Goal: Task Accomplishment & Management: Manage account settings

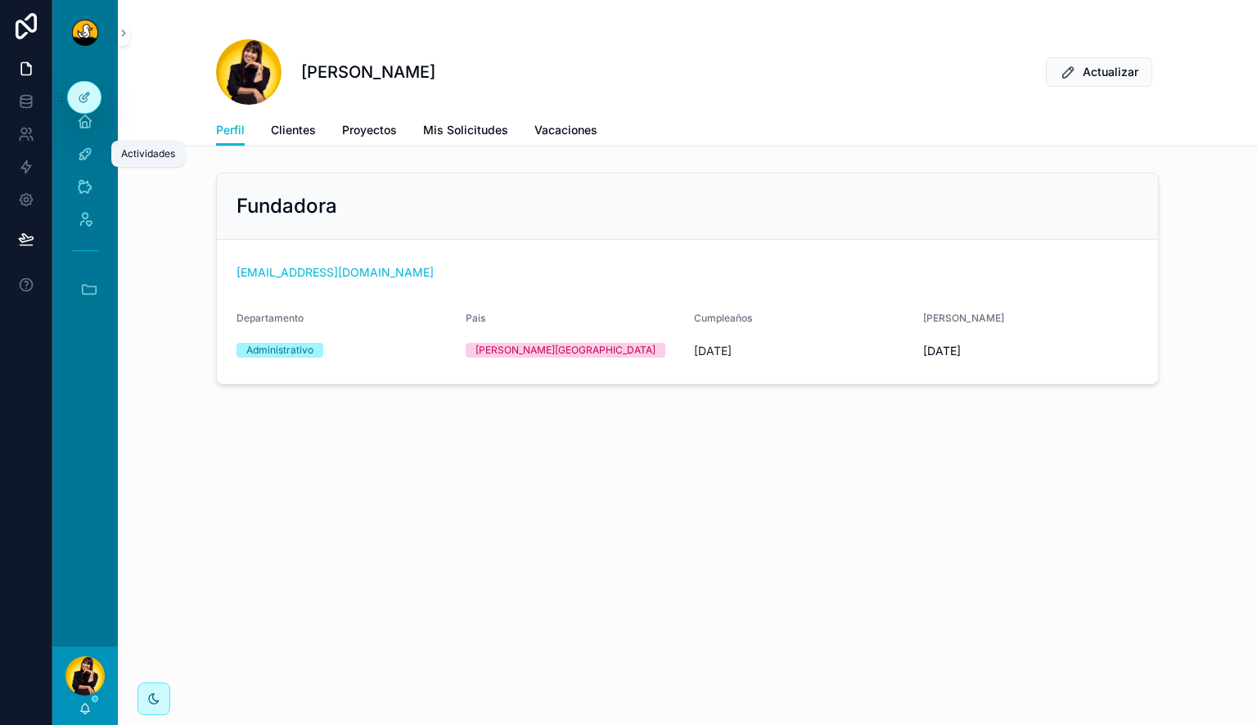
click at [92, 153] on icon "scrollable content" at bounding box center [85, 154] width 16 height 16
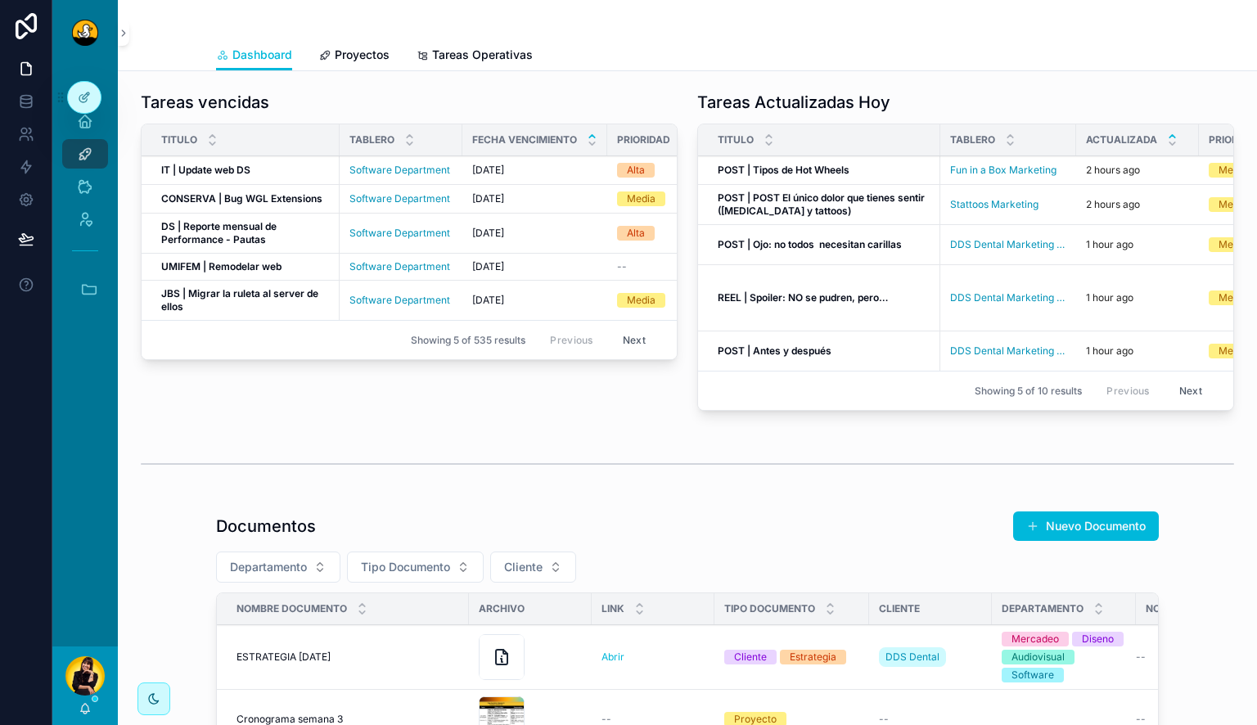
click at [353, 54] on span "Proyectos" at bounding box center [362, 55] width 55 height 16
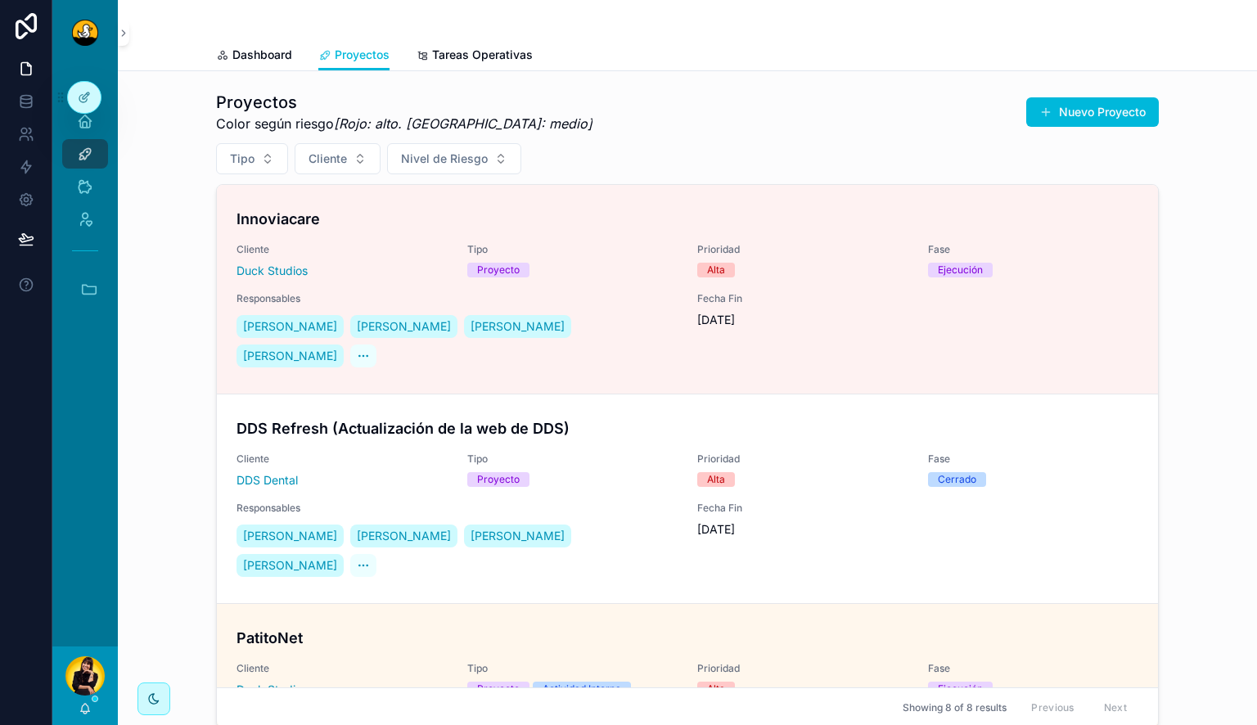
click at [539, 243] on span "Tipo" at bounding box center [572, 249] width 211 height 13
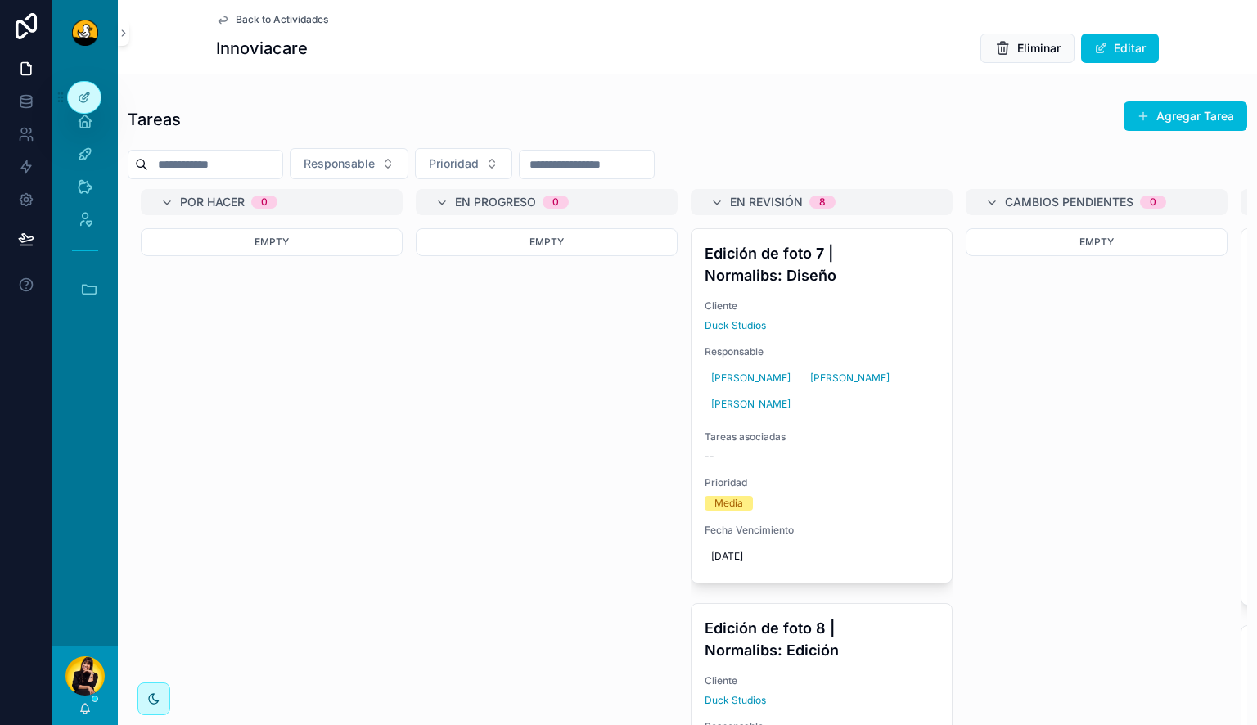
click at [805, 282] on h4 "Edición de foto 7 | Normalibs: Diseño" at bounding box center [822, 264] width 234 height 44
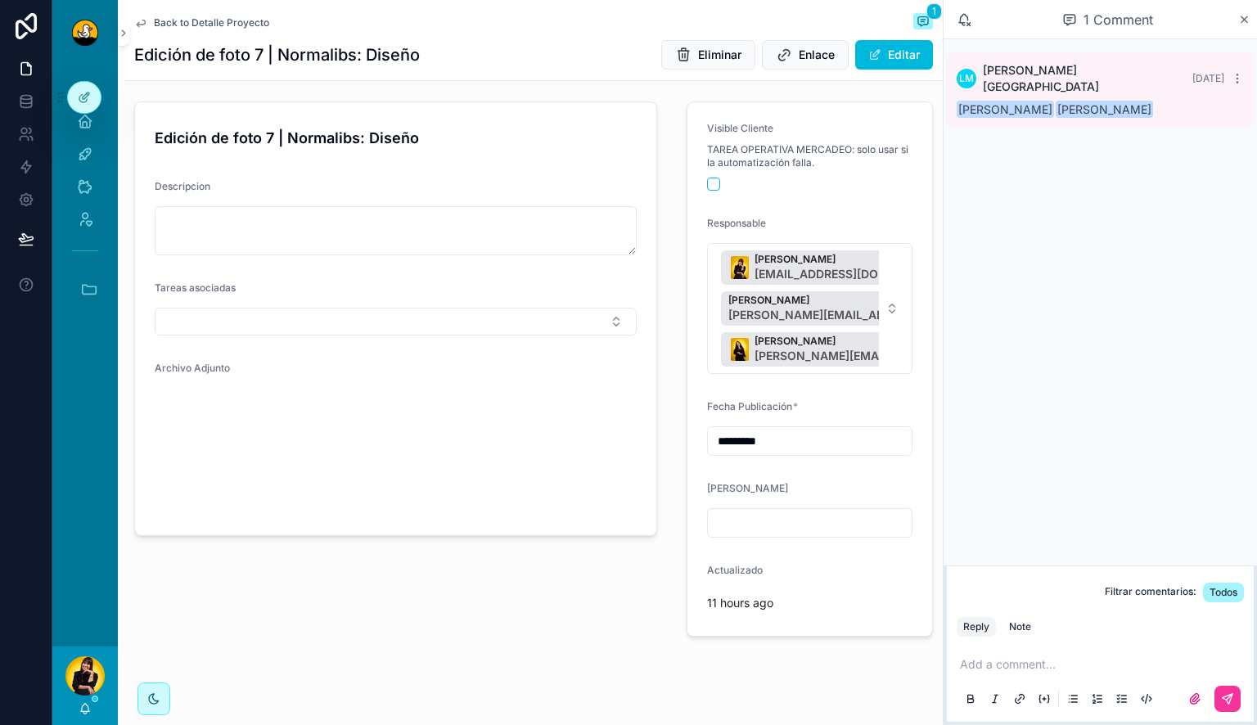
scroll to position [153, 0]
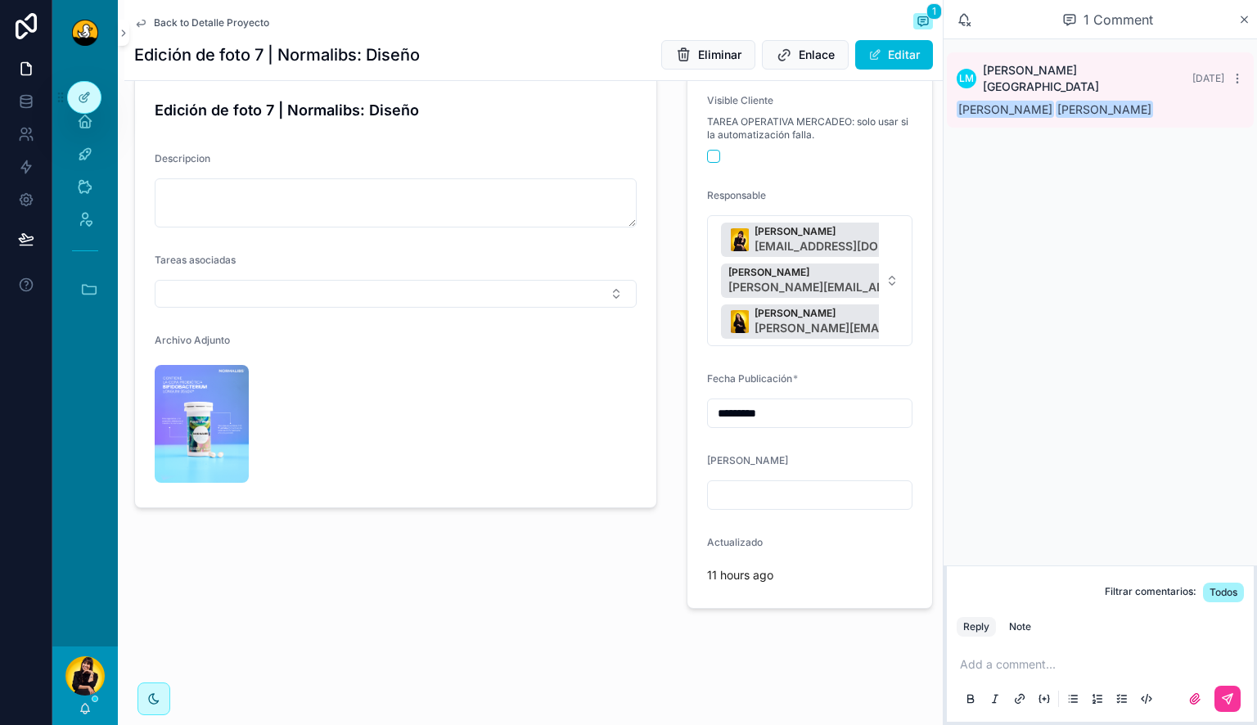
click at [213, 429] on img "scrollable content" at bounding box center [202, 424] width 94 height 118
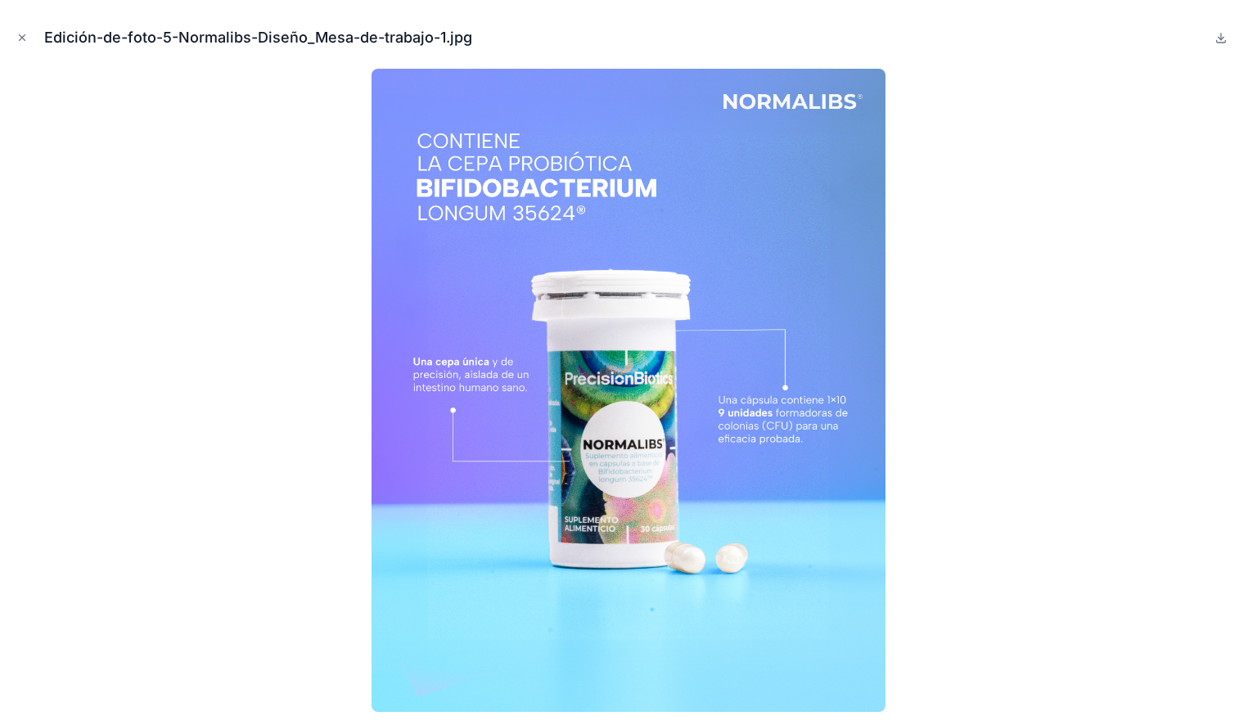
click at [25, 39] on icon "Close modal" at bounding box center [21, 37] width 11 height 11
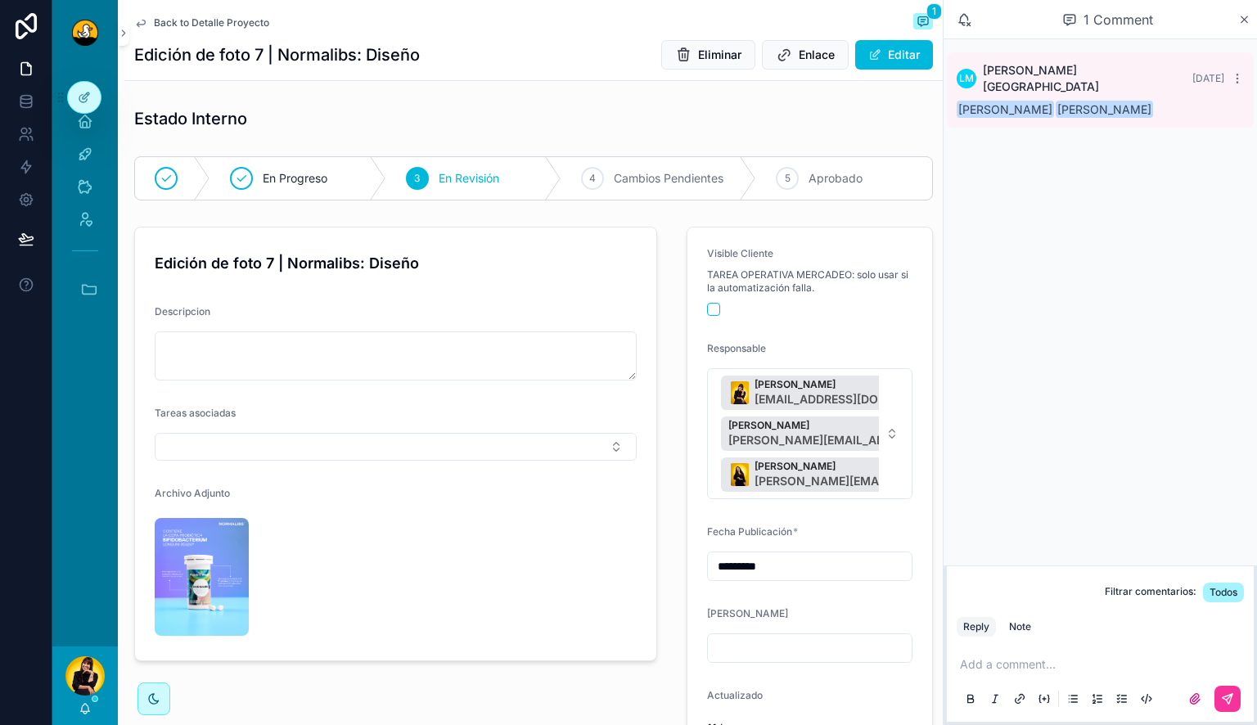
click at [853, 172] on span "Aprobado" at bounding box center [836, 178] width 54 height 16
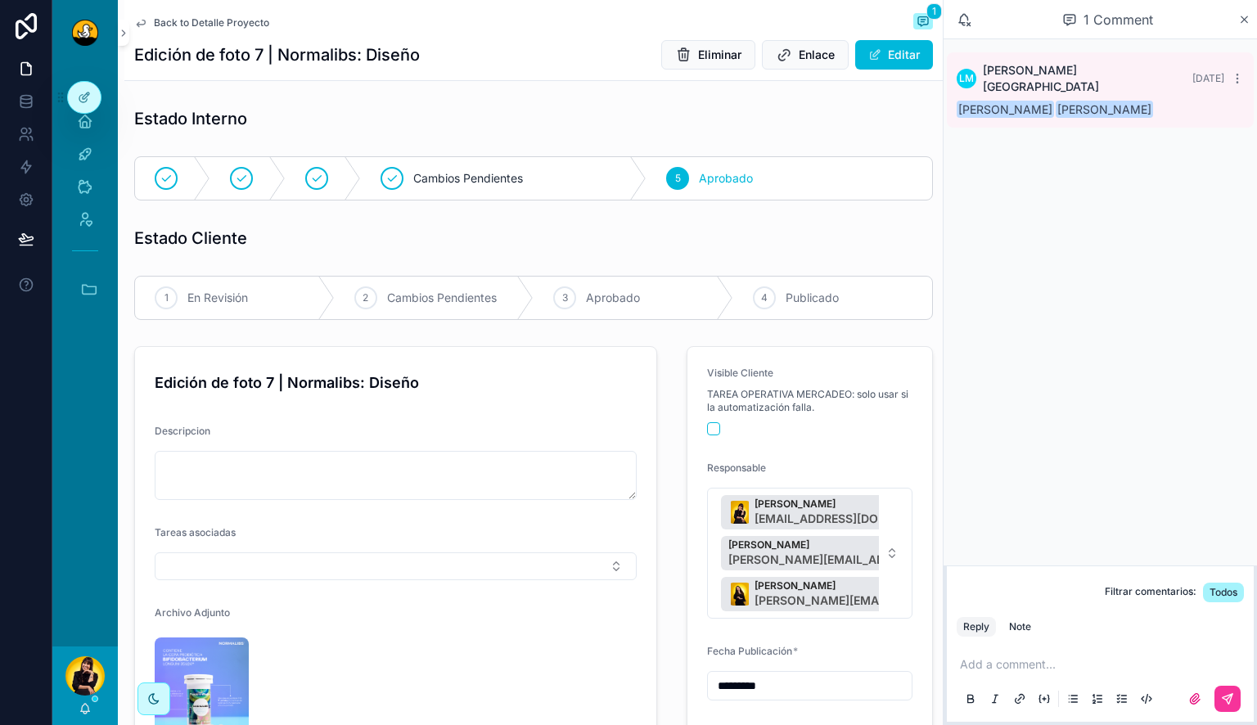
click at [239, 18] on span "Back to Detalle Proyecto" at bounding box center [211, 22] width 115 height 13
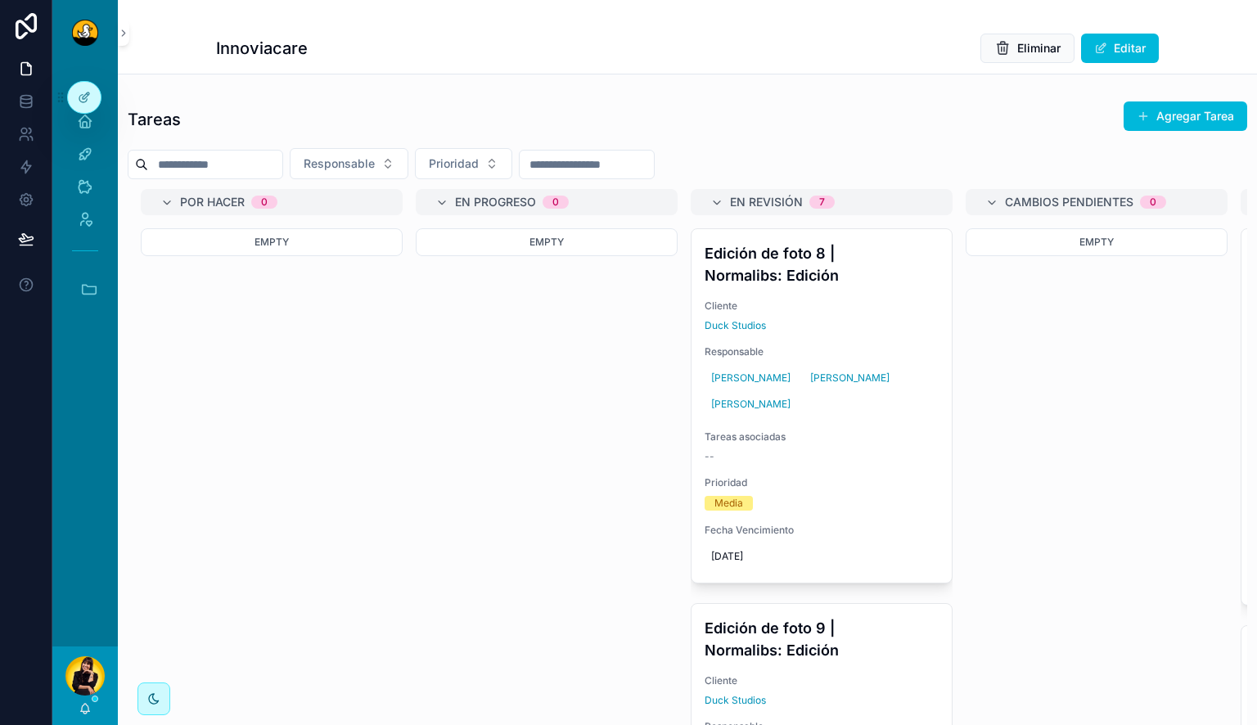
click at [804, 286] on div "Edición de foto 8 | Normalibs: Edición Cliente Duck Studios Responsable [PERSON…" at bounding box center [822, 406] width 260 height 354
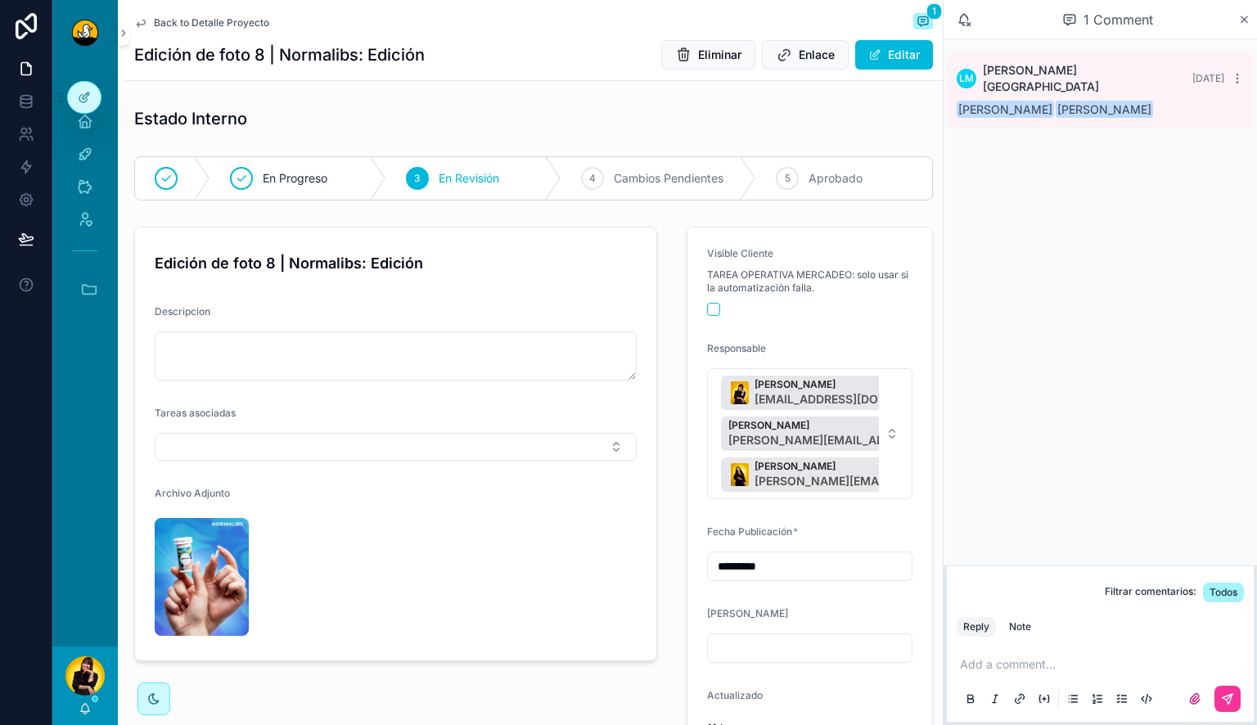
click at [209, 566] on img "scrollable content" at bounding box center [202, 577] width 94 height 118
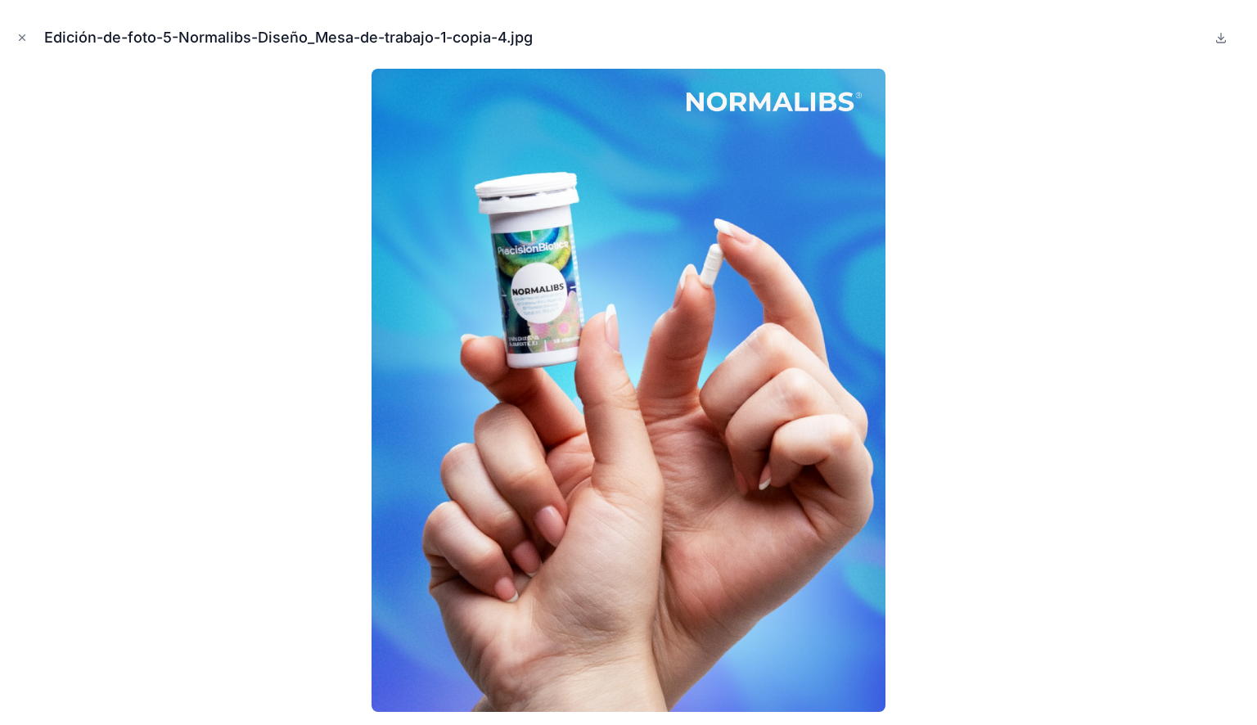
click at [17, 36] on icon "Close modal" at bounding box center [21, 37] width 11 height 11
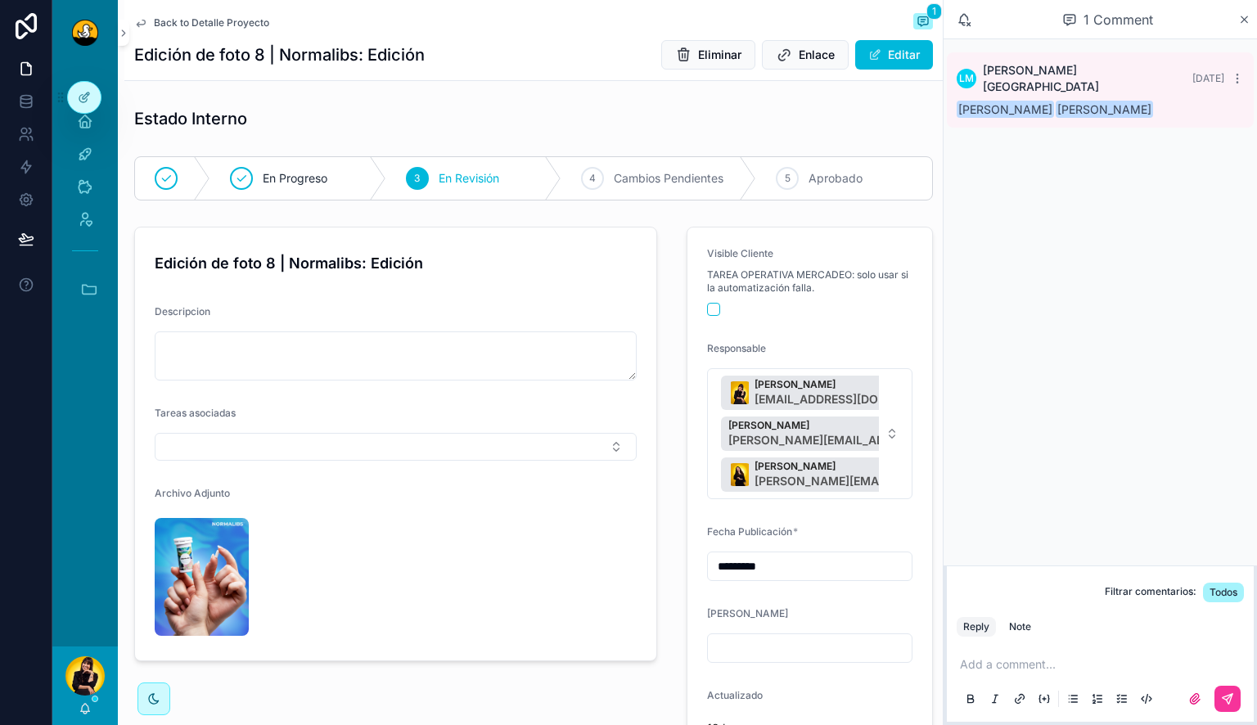
click at [809, 171] on span "Aprobado" at bounding box center [836, 178] width 54 height 16
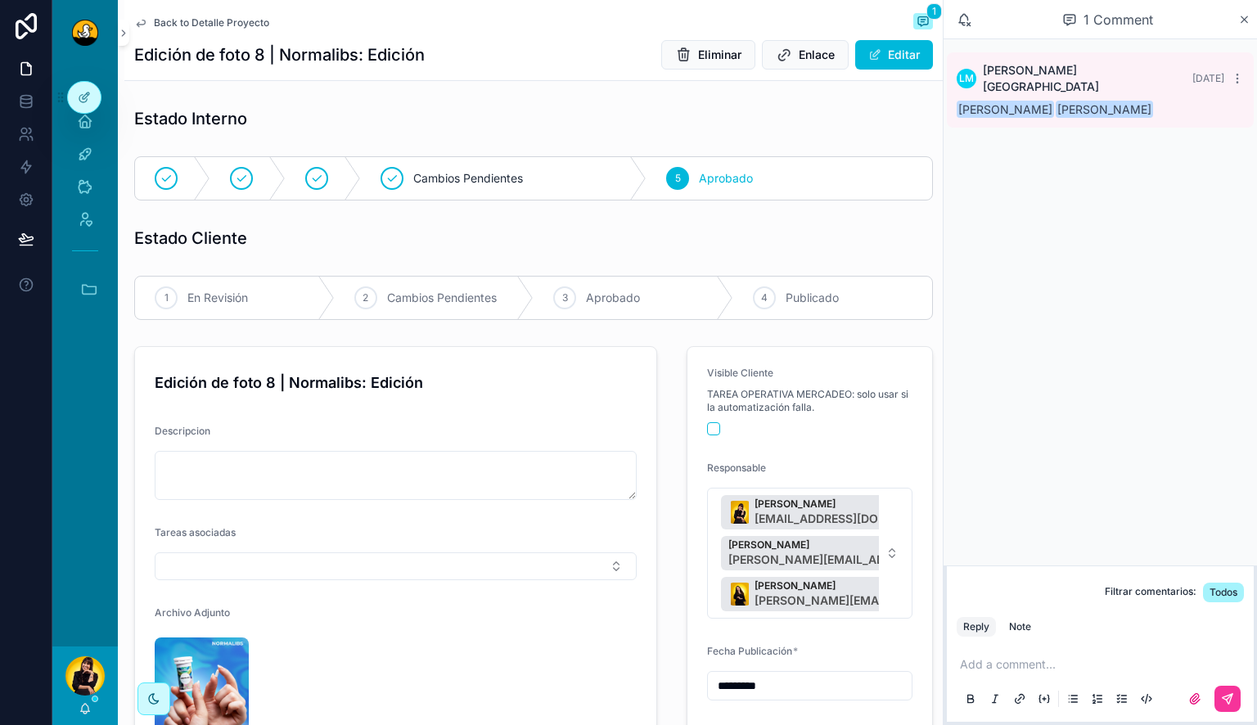
click at [170, 24] on span "Back to Detalle Proyecto" at bounding box center [211, 22] width 115 height 13
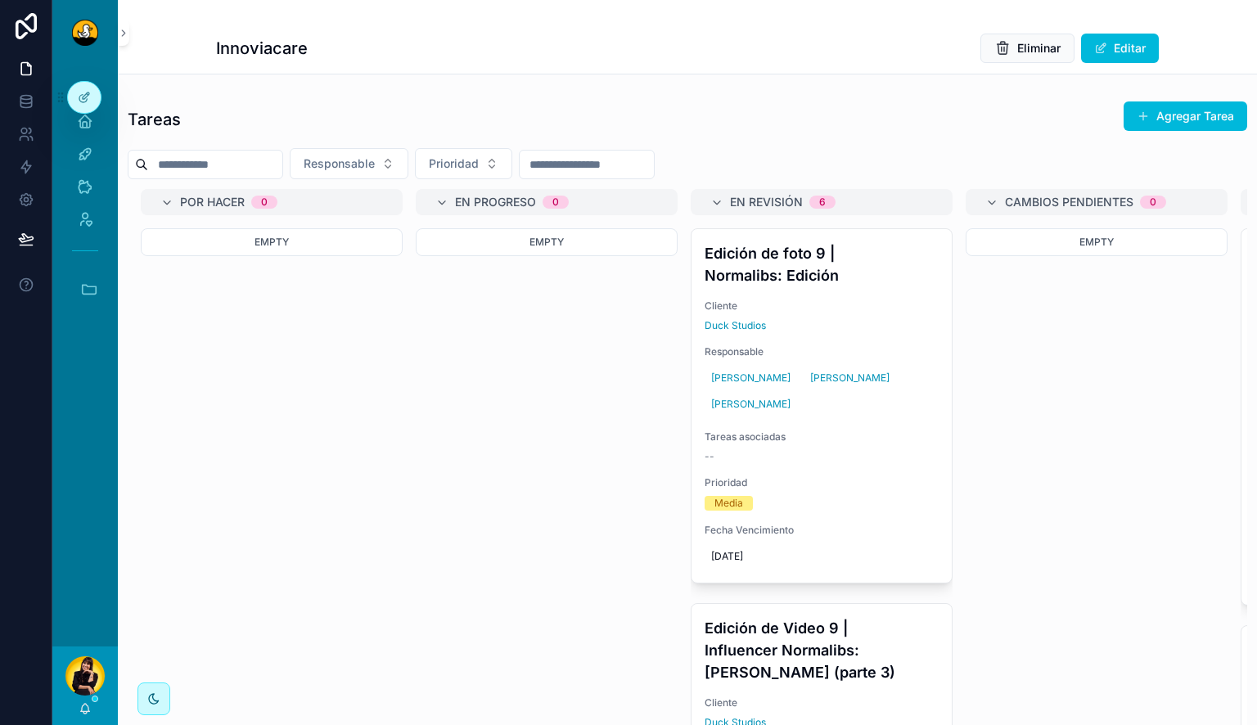
click at [849, 300] on span "Cliente" at bounding box center [822, 306] width 234 height 13
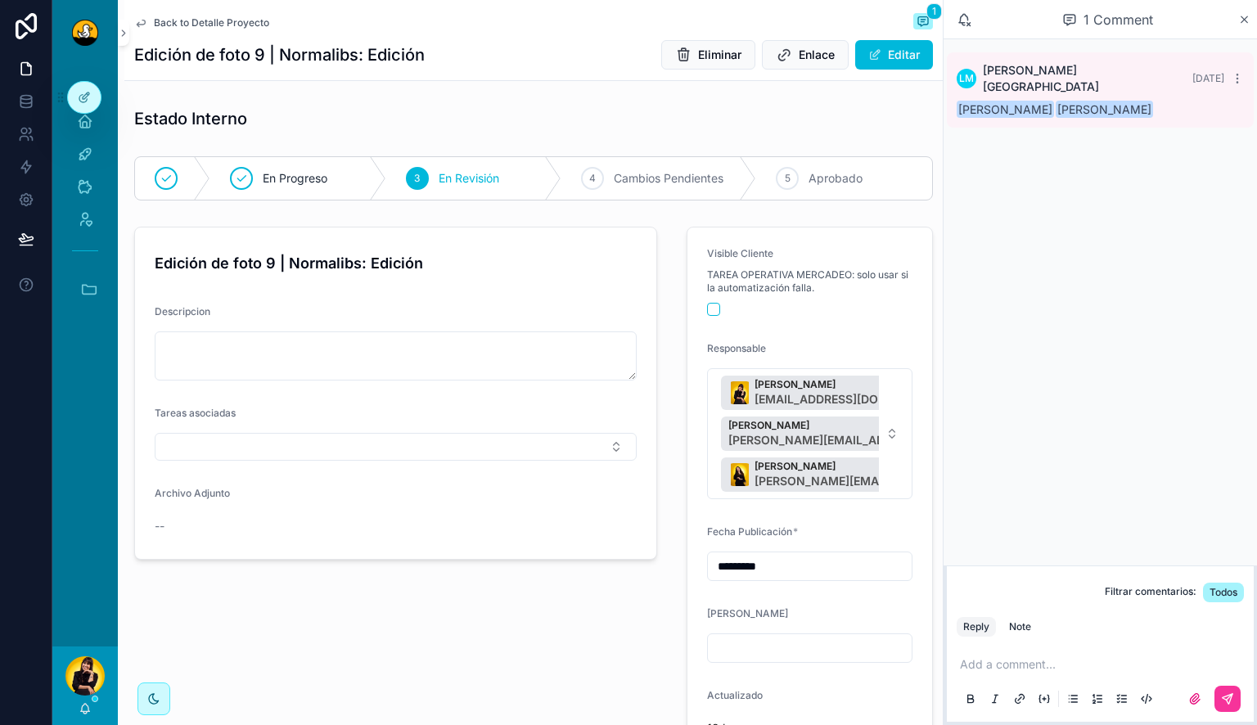
click at [178, 518] on div "--" at bounding box center [210, 526] width 110 height 16
click at [1018, 665] on p "scrollable content" at bounding box center [1103, 664] width 287 height 16
click at [1031, 633] on button "Note" at bounding box center [1020, 627] width 35 height 20
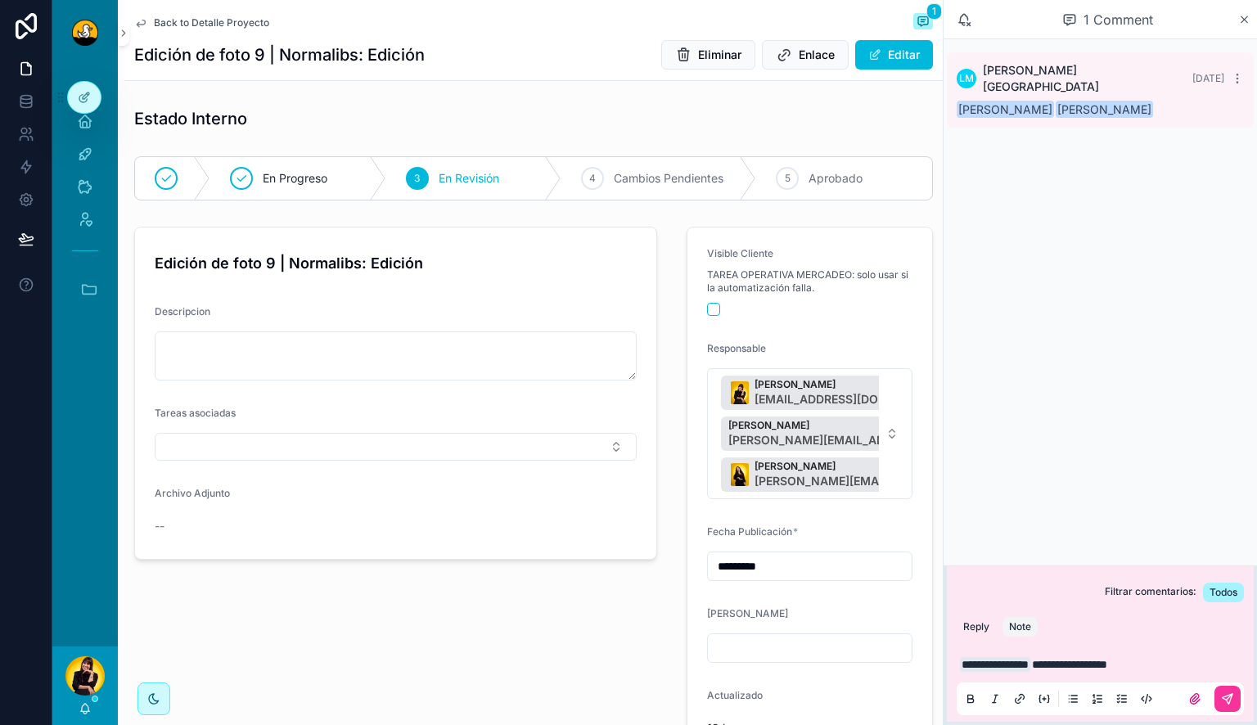
click at [1234, 696] on button "scrollable content" at bounding box center [1227, 699] width 26 height 26
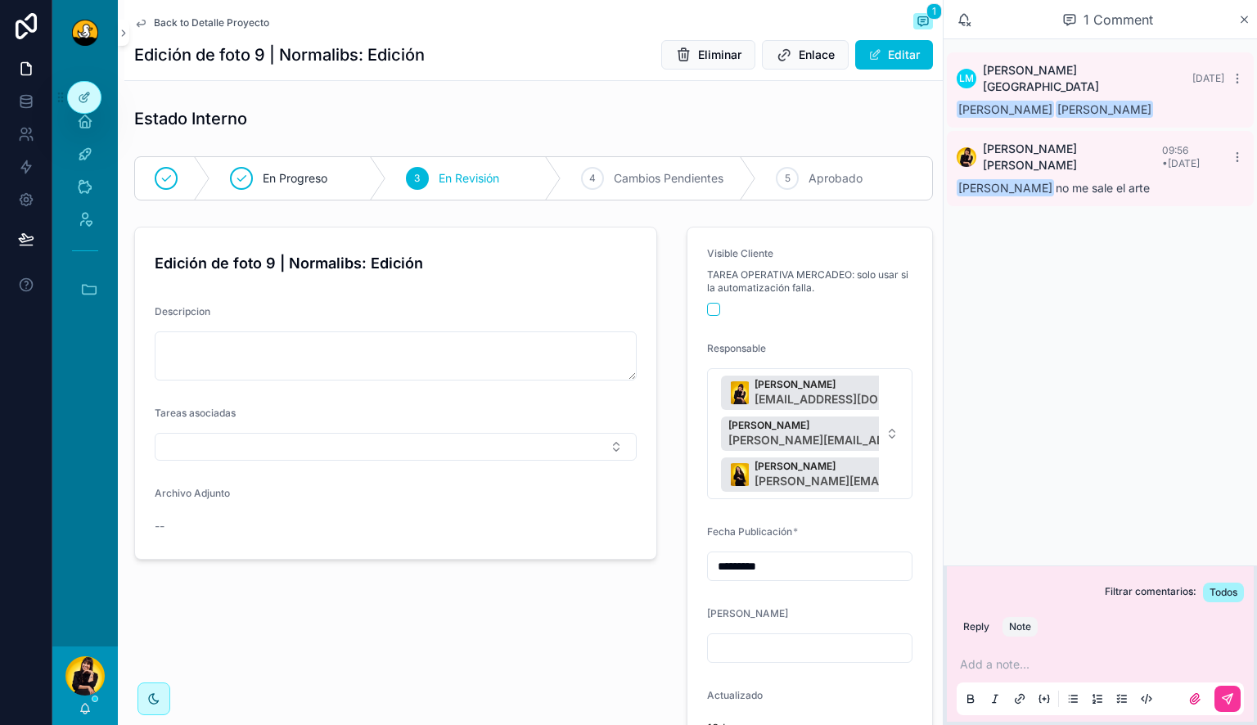
click at [242, 20] on span "Back to Detalle Proyecto" at bounding box center [211, 22] width 115 height 13
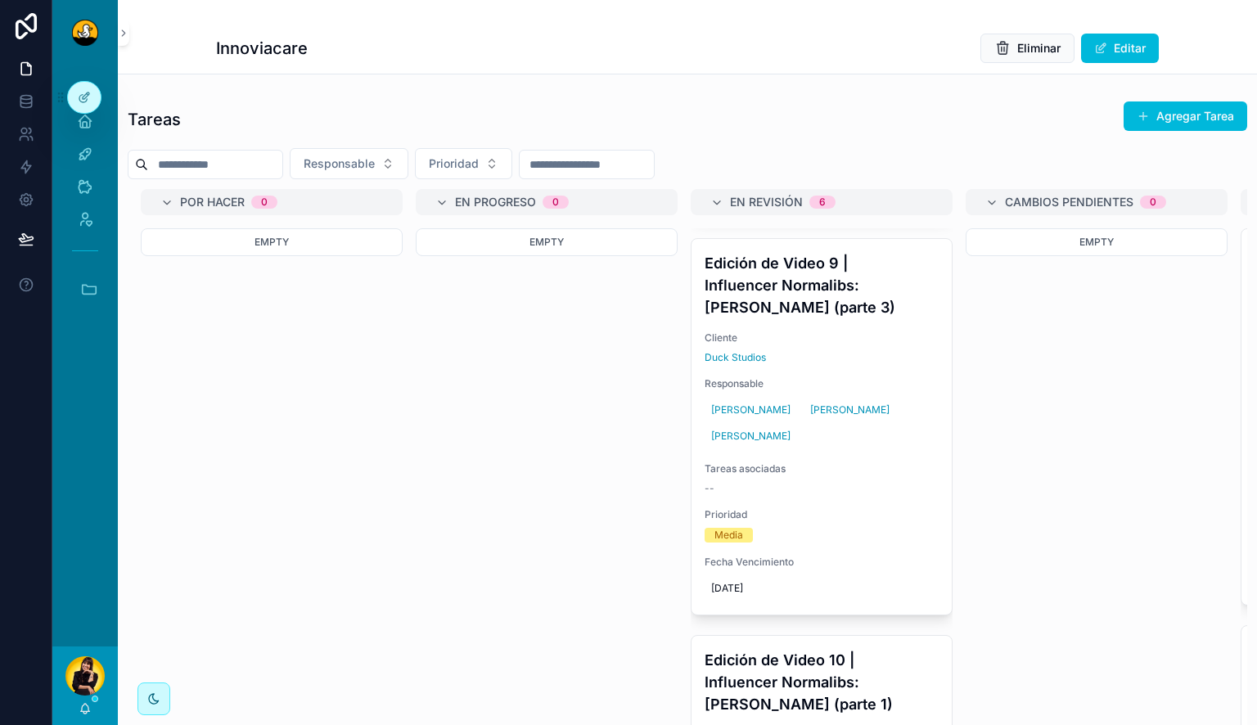
scroll to position [368, 0]
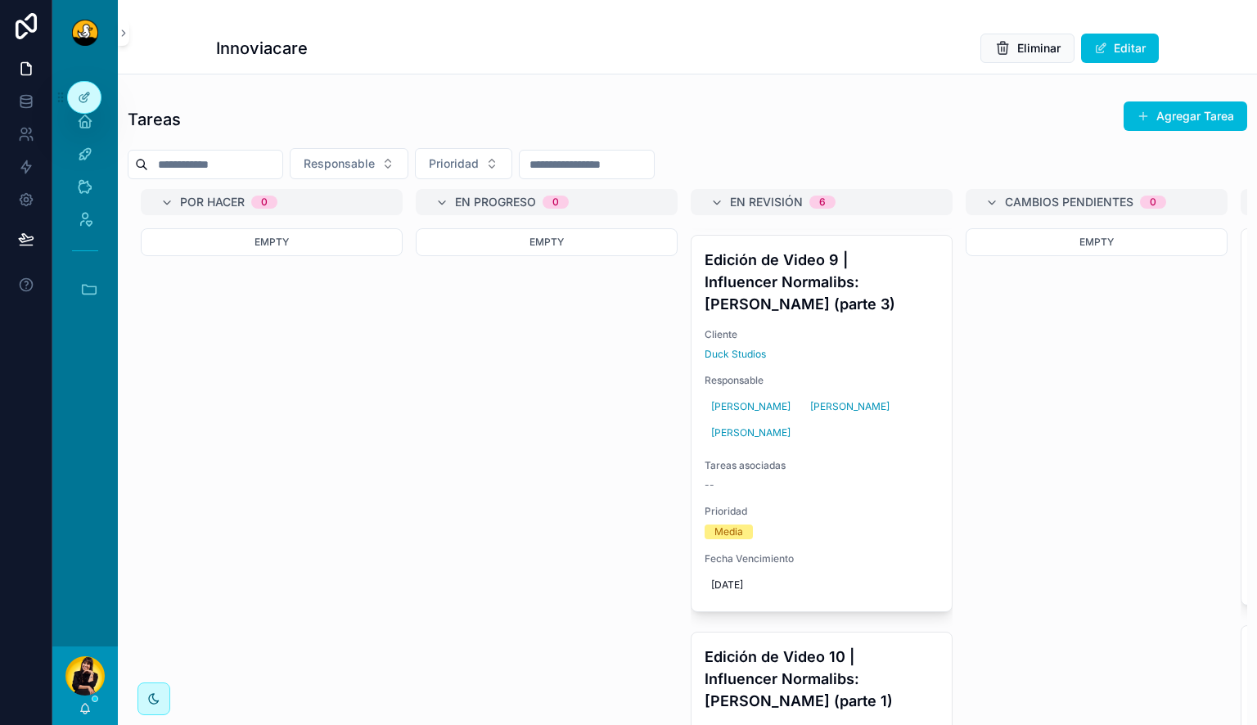
click at [833, 351] on div "Duck Studios" at bounding box center [822, 354] width 234 height 13
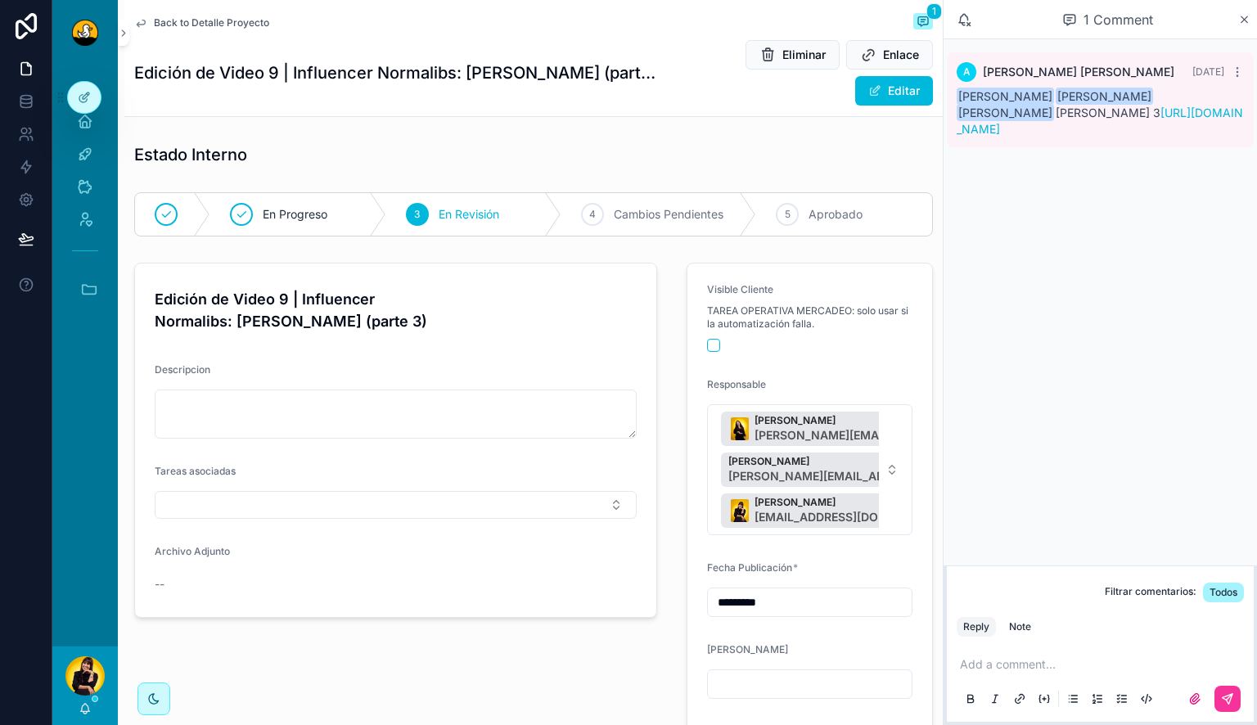
click at [1114, 125] on link "[URL][DOMAIN_NAME]" at bounding box center [1100, 121] width 286 height 30
